Goal: Task Accomplishment & Management: Complete application form

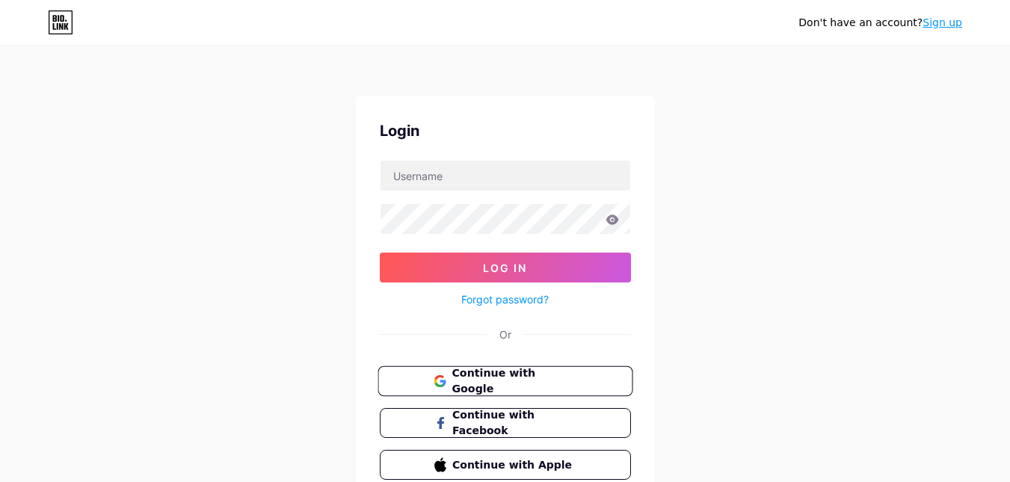
click at [505, 372] on button "Continue with Google" at bounding box center [505, 381] width 255 height 31
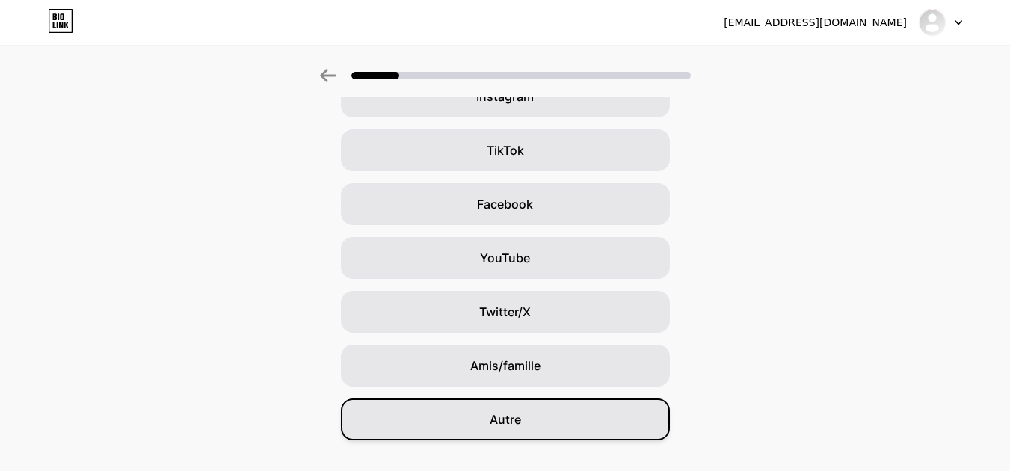
scroll to position [173, 0]
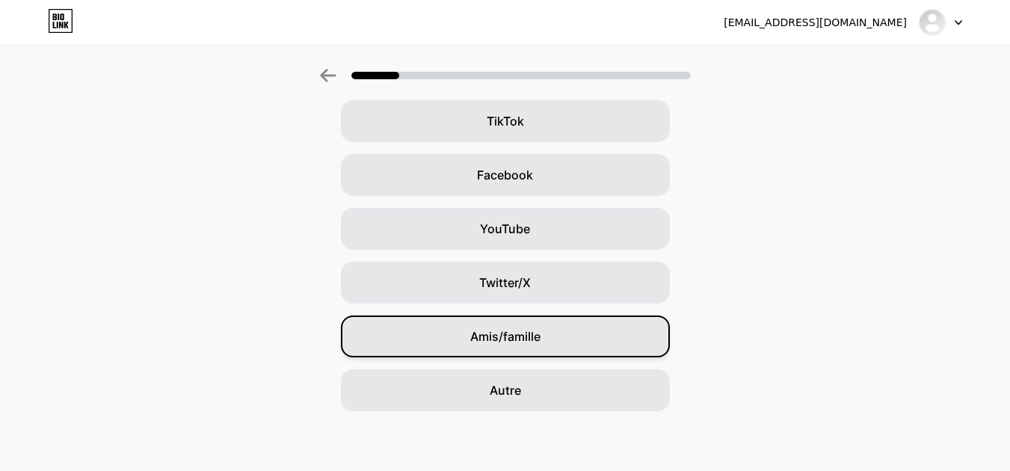
click at [591, 339] on div "Amis/famille" at bounding box center [505, 337] width 329 height 42
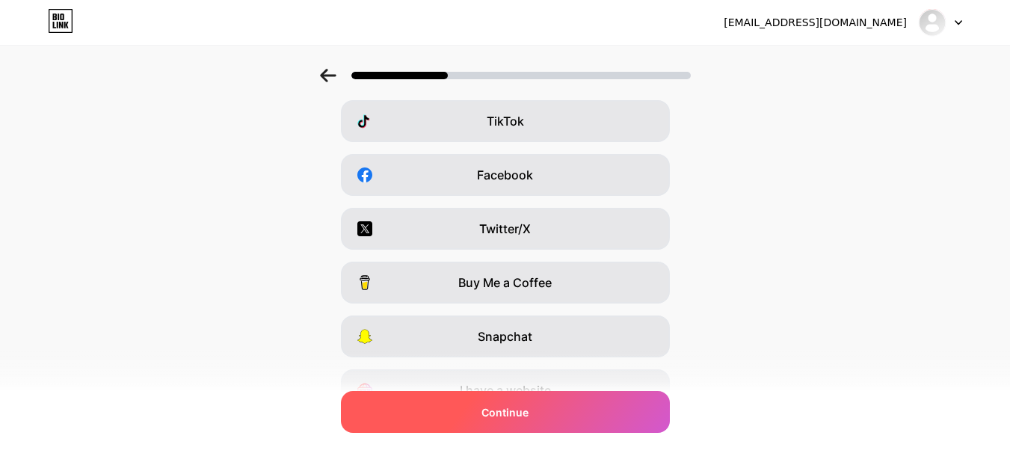
scroll to position [0, 0]
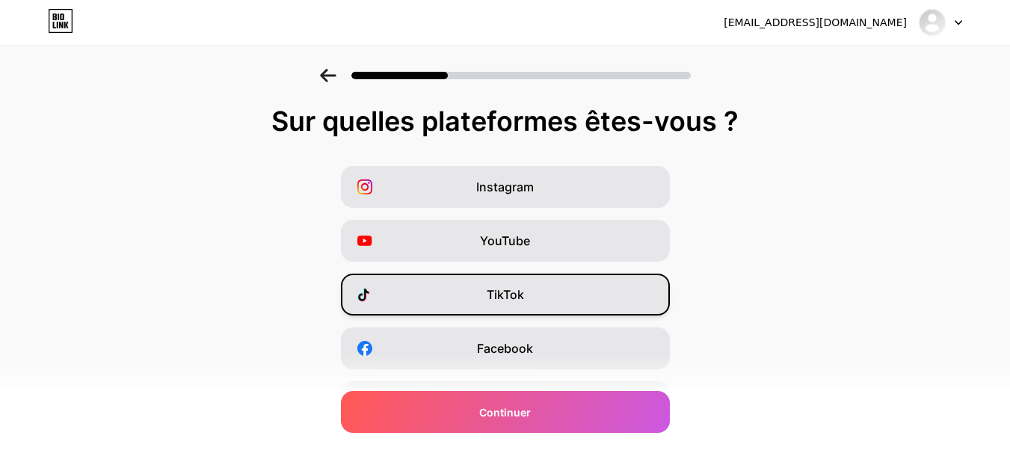
click at [604, 285] on div "TikTok" at bounding box center [505, 295] width 329 height 42
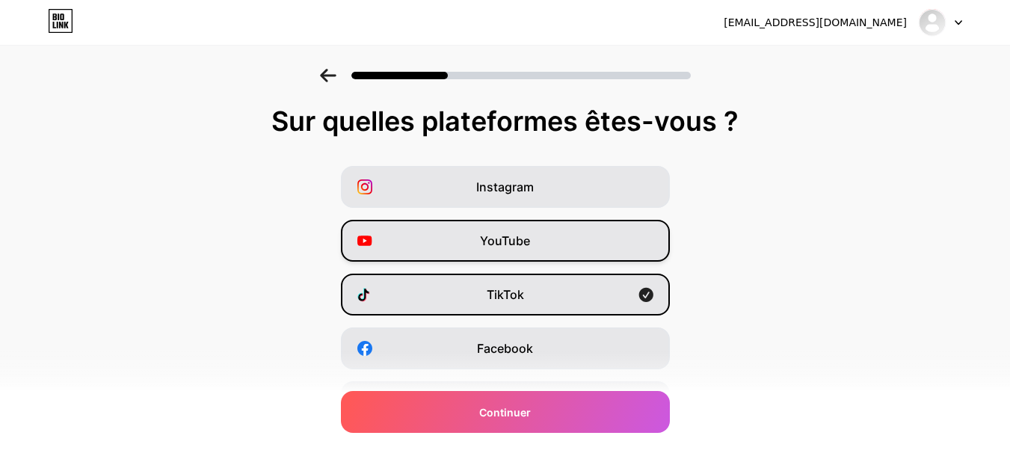
click at [606, 254] on div "YouTube" at bounding box center [505, 241] width 329 height 42
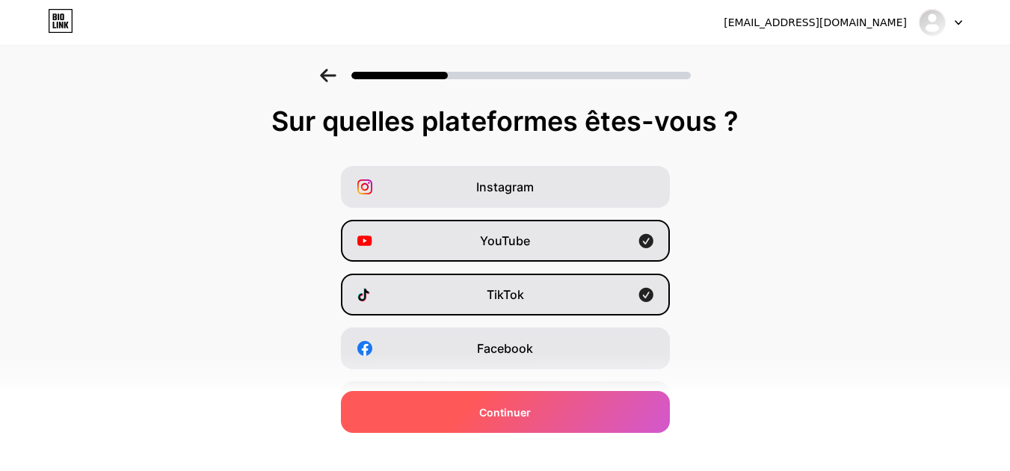
click at [609, 412] on div "Continuer" at bounding box center [505, 412] width 329 height 42
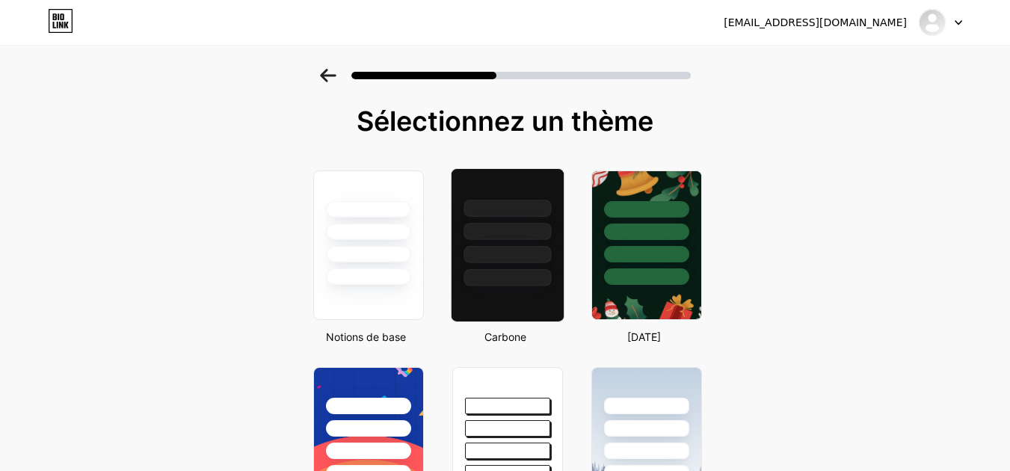
click at [511, 285] on div at bounding box center [507, 277] width 87 height 17
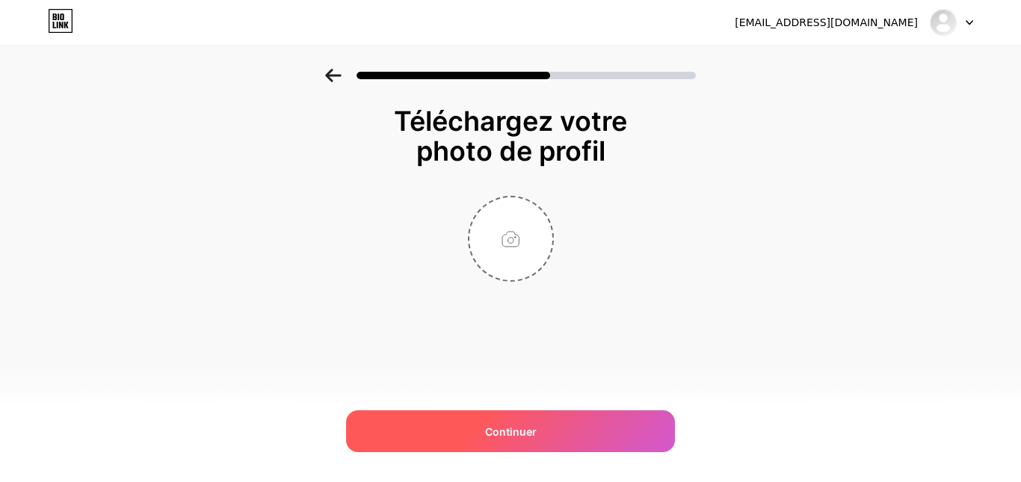
click at [575, 422] on div "Continuer" at bounding box center [510, 431] width 329 height 42
click at [547, 425] on div "Continuer" at bounding box center [510, 431] width 329 height 42
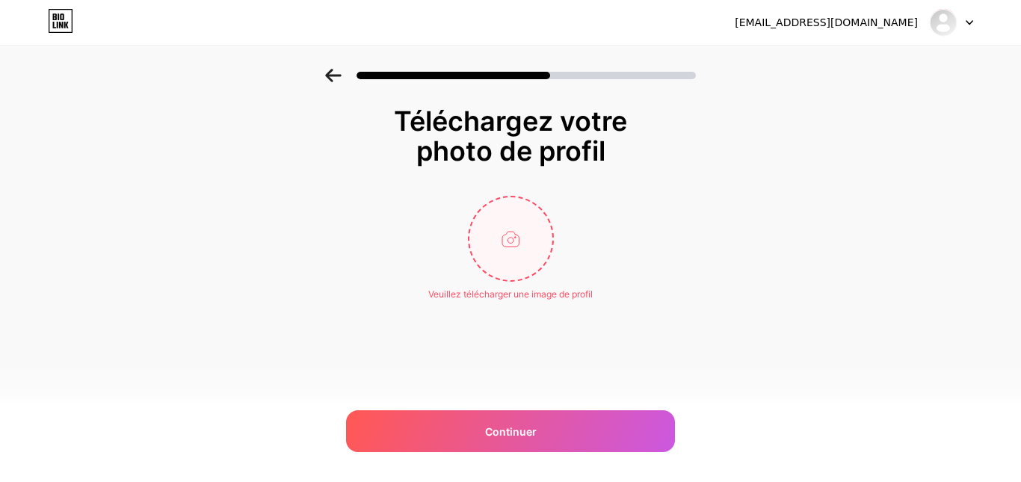
click at [513, 258] on input "file" at bounding box center [511, 238] width 83 height 83
type input "C:\fakepath\1738940356150_capture (1).jpeg"
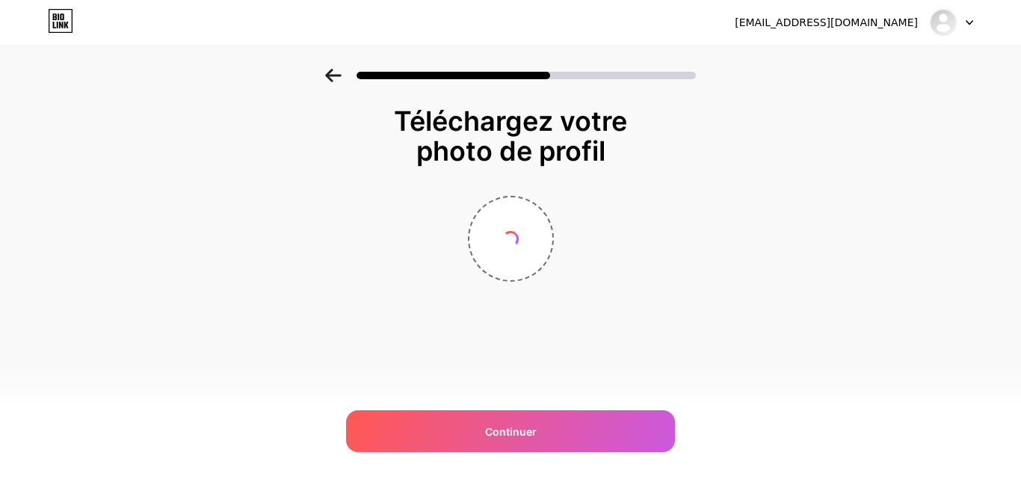
click at [697, 438] on div "doryandehaysdu88@gmail.com Déconnexion Lien copié Téléchargez votre photo de pr…" at bounding box center [510, 241] width 1021 height 482
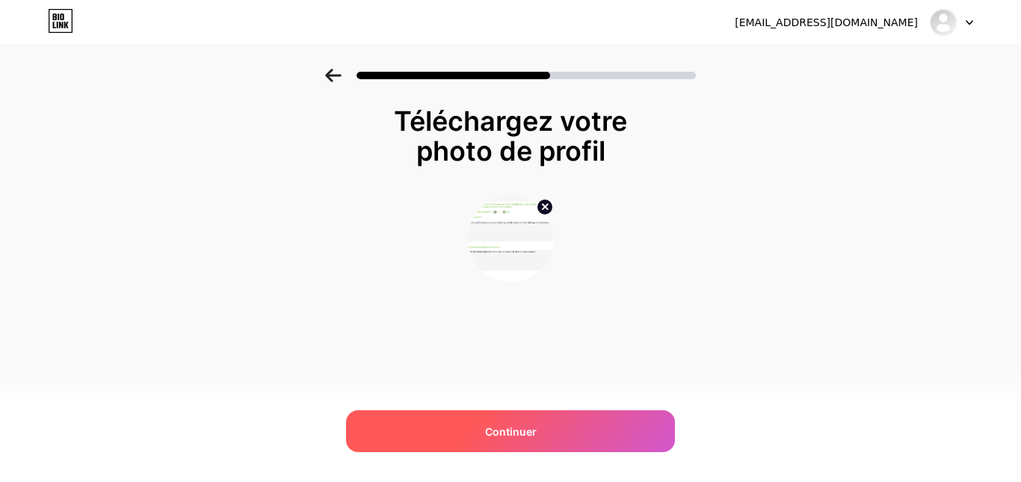
click at [605, 420] on div "Continuer" at bounding box center [510, 431] width 329 height 42
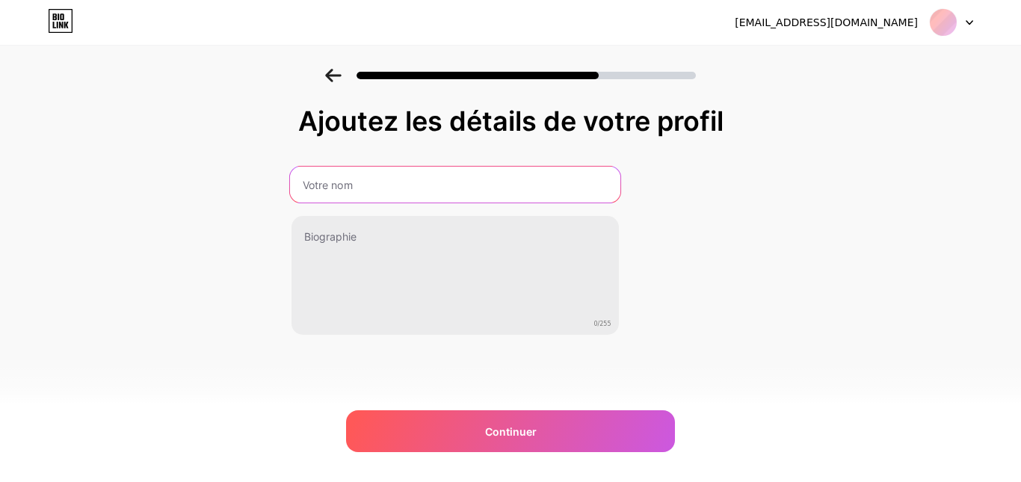
click at [413, 200] on input "text" at bounding box center [454, 185] width 330 height 36
type input "doryandu88"
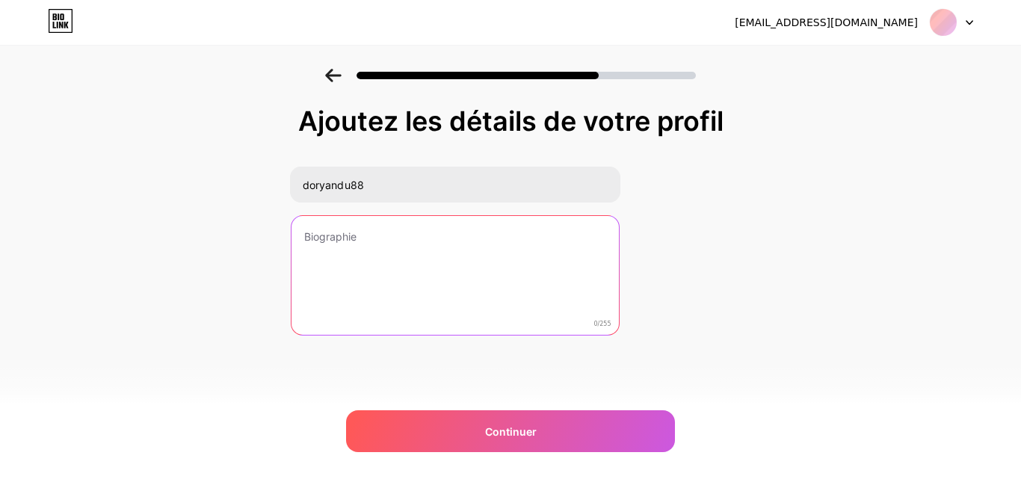
click at [425, 237] on textarea at bounding box center [455, 276] width 327 height 120
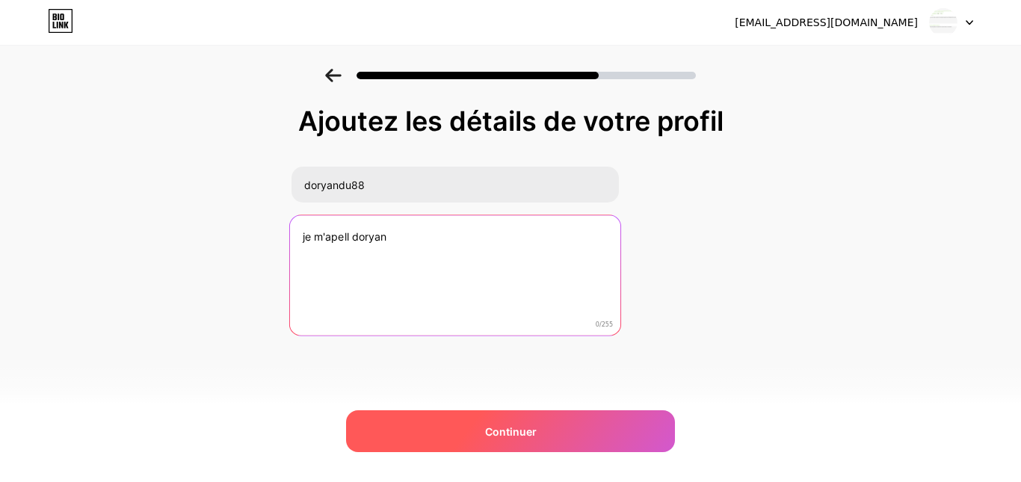
type textarea "je m'apell doryan"
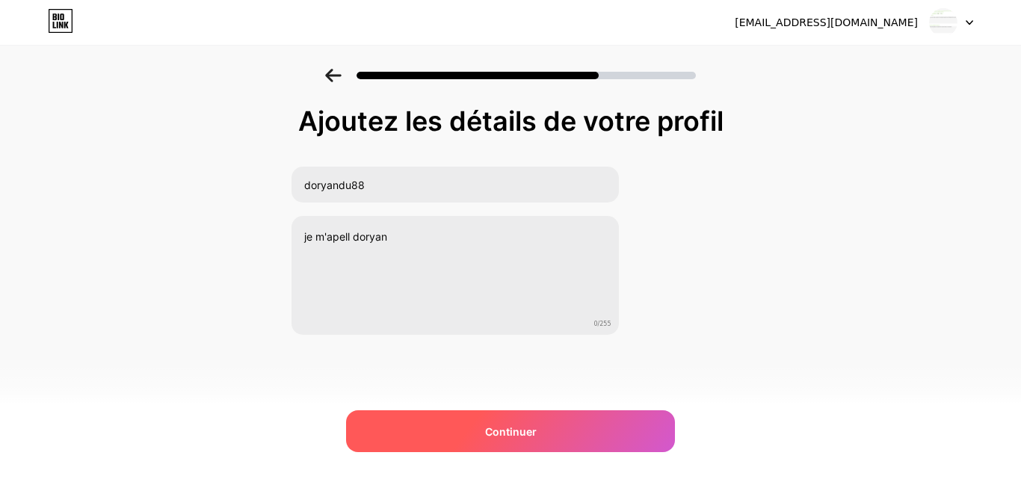
click at [513, 433] on font "Continuer" at bounding box center [511, 431] width 52 height 13
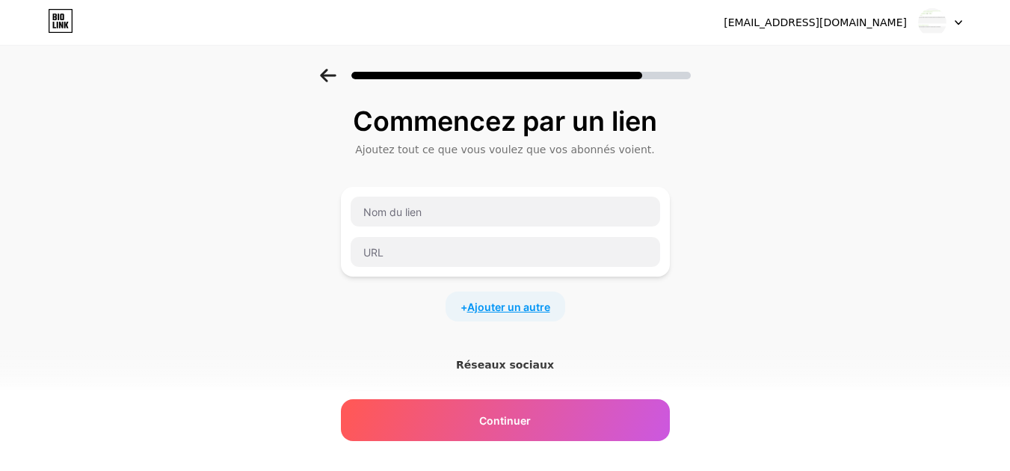
click at [488, 308] on font "Ajouter un autre" at bounding box center [508, 307] width 83 height 13
click at [450, 293] on div at bounding box center [505, 337] width 329 height 90
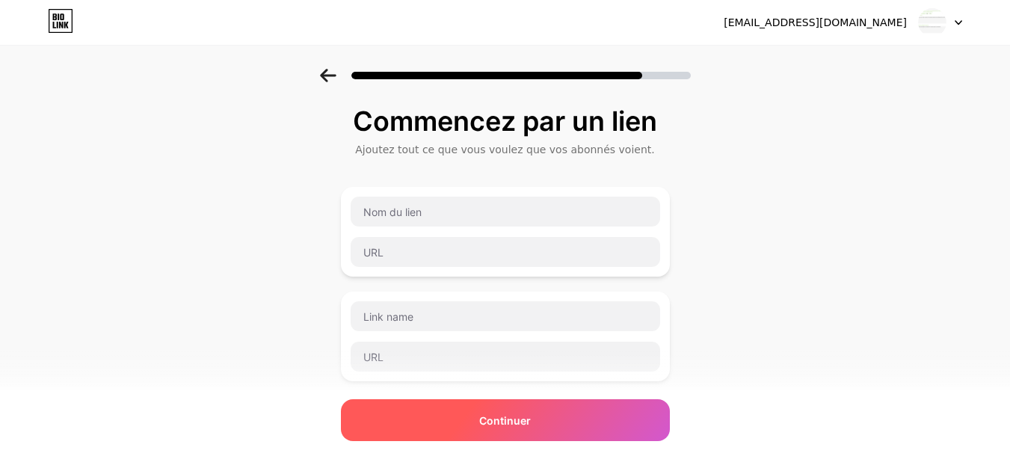
click at [463, 428] on div "Continuer" at bounding box center [505, 420] width 329 height 42
